Goal: Obtain resource: Download file/media

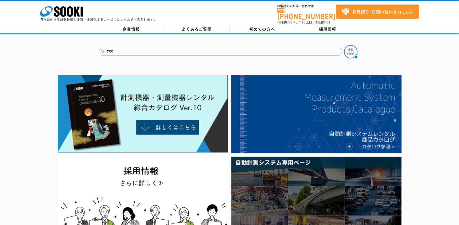
type input "TSS"
click at [344, 45] on button at bounding box center [350, 51] width 13 height 13
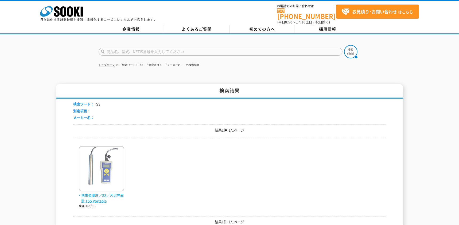
click at [100, 196] on span "携帯型濁度／SS／汚泥界面計 TSS Portable" at bounding box center [101, 198] width 45 height 11
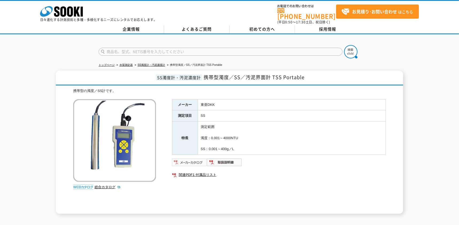
click at [197, 158] on img at bounding box center [189, 162] width 35 height 9
click at [208, 172] on link "関連PDF1 付属品リスト" at bounding box center [279, 175] width 214 height 7
click at [230, 158] on img at bounding box center [224, 162] width 35 height 9
